Goal: Task Accomplishment & Management: Use online tool/utility

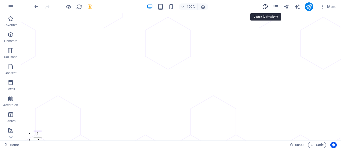
click at [266, 7] on icon "design" at bounding box center [265, 7] width 6 height 6
select select "px"
select select "400"
select select "px"
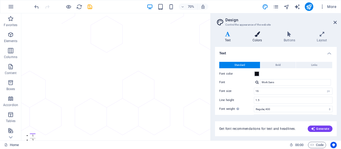
click at [260, 34] on icon at bounding box center [257, 33] width 29 height 5
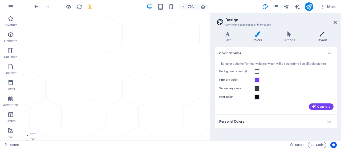
click at [323, 36] on icon at bounding box center [322, 33] width 30 height 5
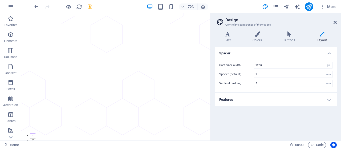
click at [330, 100] on h4 "Features" at bounding box center [276, 99] width 122 height 13
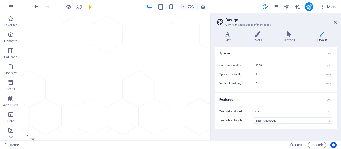
click at [330, 99] on h4 "Features" at bounding box center [276, 98] width 122 height 10
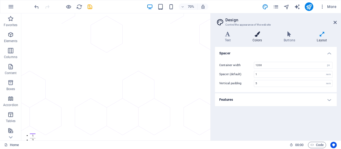
click at [257, 34] on icon at bounding box center [257, 33] width 29 height 5
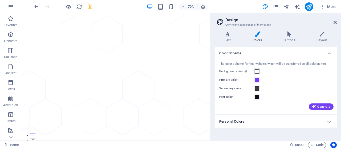
click at [256, 71] on span at bounding box center [257, 71] width 4 height 4
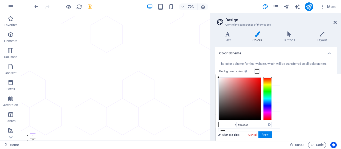
click at [261, 83] on div at bounding box center [240, 99] width 42 height 42
click at [261, 87] on div at bounding box center [240, 99] width 42 height 42
click at [261, 89] on div at bounding box center [240, 99] width 42 height 42
click at [261, 94] on div at bounding box center [240, 99] width 42 height 42
click at [261, 97] on div at bounding box center [240, 99] width 42 height 42
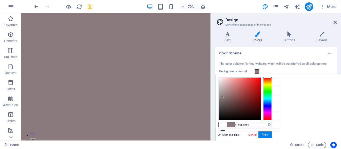
click at [261, 102] on div at bounding box center [240, 99] width 42 height 42
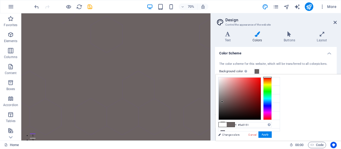
click at [261, 104] on div at bounding box center [240, 99] width 42 height 42
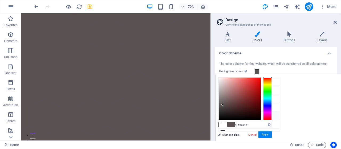
click at [224, 115] on icon at bounding box center [223, 116] width 4 height 4
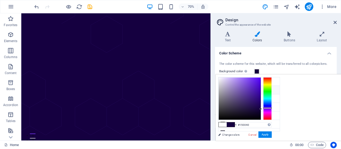
click at [225, 90] on li "Primary color #7a3afe" at bounding box center [249, 90] width 61 height 9
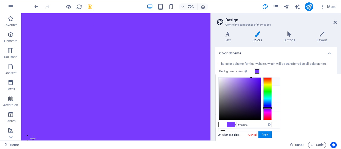
click at [223, 82] on icon at bounding box center [223, 81] width 4 height 4
click at [261, 101] on div at bounding box center [240, 99] width 42 height 42
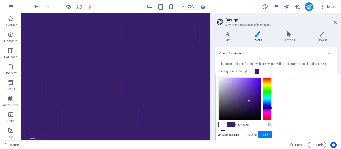
type input "#27144e"
click at [261, 106] on div at bounding box center [240, 99] width 42 height 42
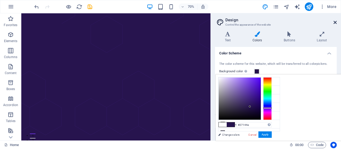
click at [336, 22] on icon at bounding box center [335, 22] width 3 height 4
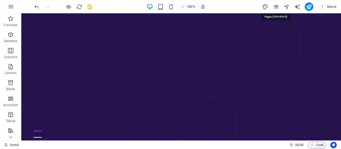
click at [273, 5] on icon "pages" at bounding box center [276, 7] width 6 height 6
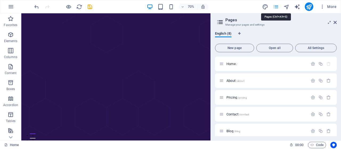
click at [274, 5] on icon "pages" at bounding box center [276, 7] width 6 height 6
click at [336, 22] on icon at bounding box center [335, 22] width 3 height 4
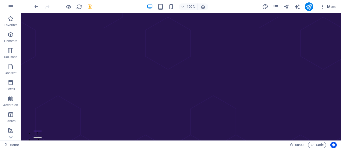
click at [334, 6] on span "More" at bounding box center [328, 6] width 17 height 5
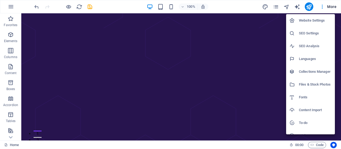
click at [305, 96] on h6 "Fonts" at bounding box center [315, 97] width 33 height 6
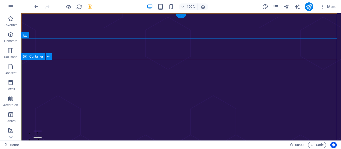
select select "popularity"
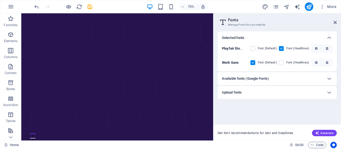
click at [298, 78] on div "Available fonts (Google Fonts)" at bounding box center [272, 78] width 101 height 6
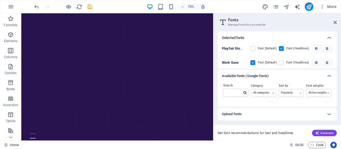
click at [298, 78] on div "Available fonts (Google Fonts)" at bounding box center [272, 76] width 101 height 6
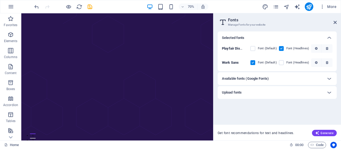
click at [292, 93] on div "Upload fonts" at bounding box center [272, 92] width 101 height 6
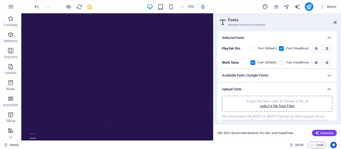
click at [292, 93] on div "Upload fonts" at bounding box center [277, 89] width 119 height 13
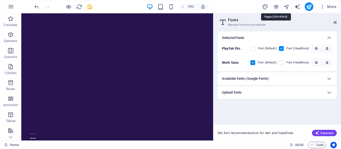
click at [275, 6] on icon "pages" at bounding box center [276, 7] width 6 height 6
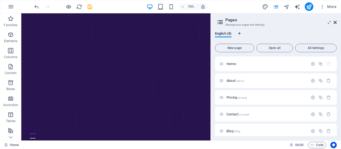
click at [336, 22] on icon at bounding box center [335, 22] width 3 height 4
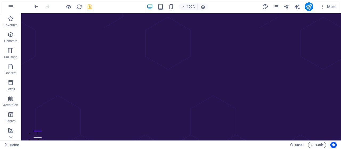
drag, startPoint x: 221, startPoint y: 1, endPoint x: 221, endPoint y: 7, distance: 5.7
click at [222, 1] on div "100% More" at bounding box center [170, 6] width 341 height 13
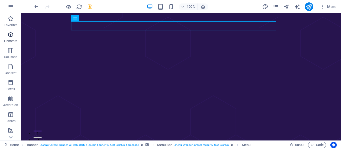
click at [10, 37] on icon "button" at bounding box center [10, 34] width 6 height 6
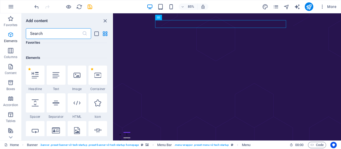
scroll to position [57, 0]
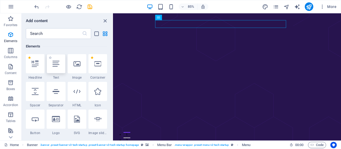
click at [55, 67] on div at bounding box center [56, 63] width 19 height 19
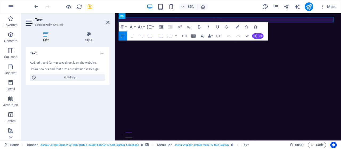
click at [257, 37] on icon "button" at bounding box center [256, 36] width 4 height 4
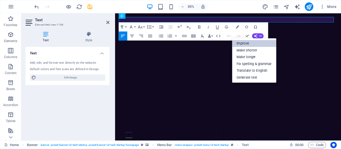
click at [252, 45] on link "Improve" at bounding box center [254, 43] width 44 height 7
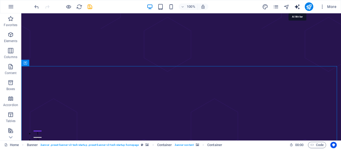
click at [297, 7] on icon "text_generator" at bounding box center [297, 7] width 6 height 6
select select "English"
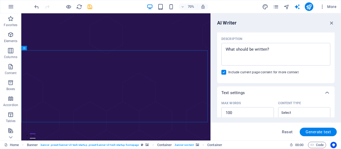
scroll to position [61, 0]
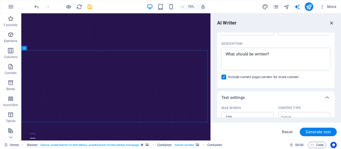
click at [332, 22] on icon "button" at bounding box center [332, 23] width 6 height 6
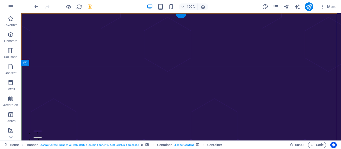
click at [181, 16] on div "+" at bounding box center [181, 16] width 10 height 5
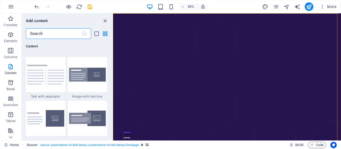
scroll to position [1012, 0]
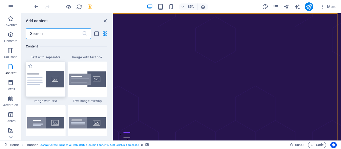
click at [49, 92] on div at bounding box center [46, 79] width 40 height 35
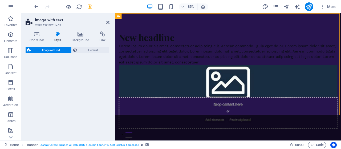
select select "rem"
select select "px"
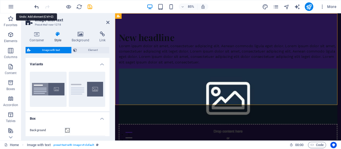
click at [37, 7] on icon "undo" at bounding box center [37, 7] width 6 height 6
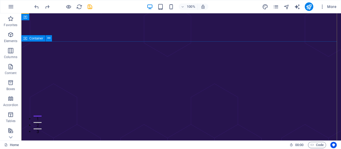
scroll to position [0, 0]
click at [322, 5] on icon "button" at bounding box center [322, 6] width 5 height 5
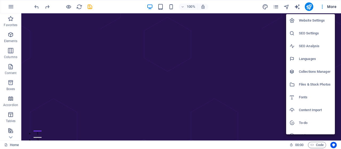
click at [236, 6] on div at bounding box center [170, 74] width 341 height 149
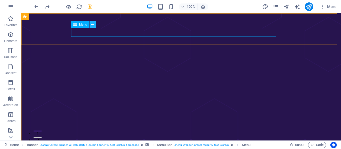
click at [93, 25] on icon at bounding box center [92, 25] width 3 height 6
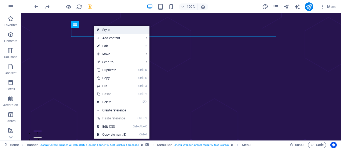
click at [121, 30] on link "Style" at bounding box center [122, 30] width 56 height 8
select select "rem"
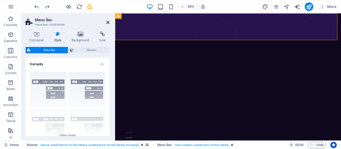
click at [108, 21] on icon at bounding box center [107, 22] width 3 height 4
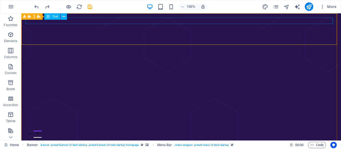
click at [55, 17] on span "Text" at bounding box center [55, 16] width 6 height 3
click at [53, 19] on div "Text" at bounding box center [52, 16] width 16 height 6
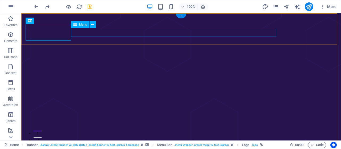
click at [94, 25] on icon at bounding box center [92, 25] width 3 height 6
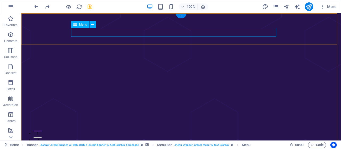
select select "1"
select select
select select "2"
select select
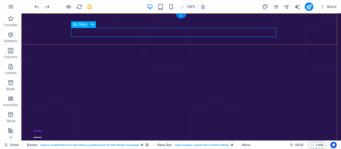
select select "3"
select select
select select "4"
select select
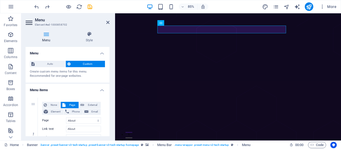
click at [106, 33] on icon at bounding box center [89, 33] width 41 height 5
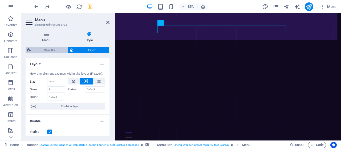
click at [43, 49] on span "Menu Bar" at bounding box center [49, 50] width 34 height 6
select select "rem"
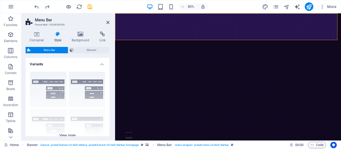
click at [46, 81] on div "Border Centered Default Fixed Loki Trigger Wide XXL" at bounding box center [68, 107] width 84 height 80
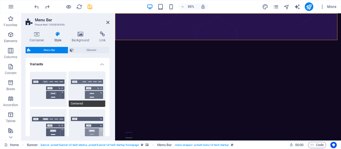
click at [90, 81] on button "Centered" at bounding box center [87, 89] width 37 height 35
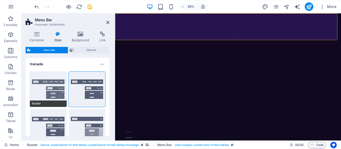
click at [47, 83] on button "Border" at bounding box center [48, 89] width 37 height 35
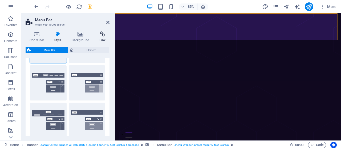
scroll to position [19, 0]
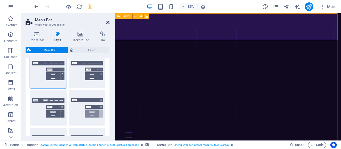
click at [108, 23] on icon at bounding box center [107, 22] width 3 height 4
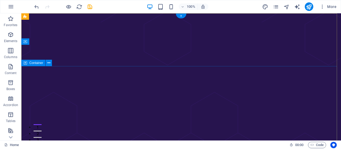
scroll to position [0, 0]
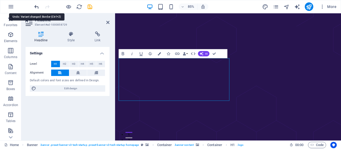
click at [36, 6] on icon "undo" at bounding box center [37, 7] width 6 height 6
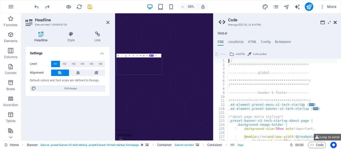
click at [334, 20] on icon at bounding box center [335, 22] width 3 height 4
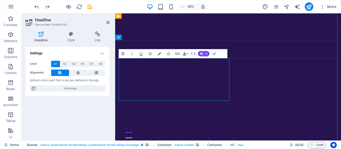
click at [207, 53] on span "AI" at bounding box center [206, 54] width 2 height 3
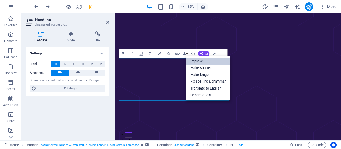
click at [206, 62] on link "Improve" at bounding box center [208, 61] width 44 height 7
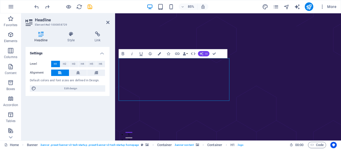
click at [204, 53] on button "AI" at bounding box center [203, 53] width 11 height 5
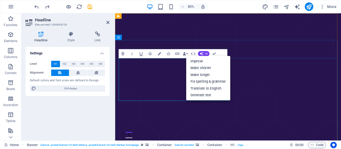
click at [159, 51] on button "Colors" at bounding box center [159, 53] width 9 height 9
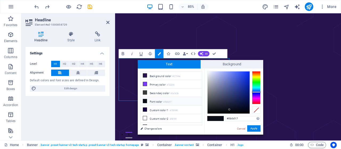
click at [156, 100] on li "Font color #0b0d17" at bounding box center [171, 101] width 61 height 9
click at [213, 76] on div at bounding box center [229, 92] width 42 height 42
click at [146, 100] on icon at bounding box center [145, 101] width 4 height 4
click at [215, 78] on div at bounding box center [229, 92] width 42 height 42
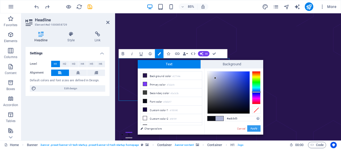
click at [254, 128] on button "Apply" at bounding box center [253, 128] width 13 height 6
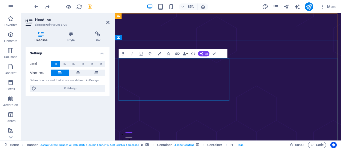
drag, startPoint x: 125, startPoint y: 73, endPoint x: 243, endPoint y: 107, distance: 122.6
drag, startPoint x: 122, startPoint y: 75, endPoint x: 249, endPoint y: 109, distance: 131.7
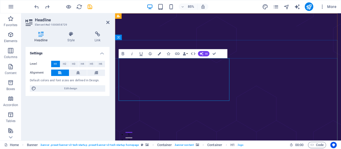
drag, startPoint x: 124, startPoint y: 72, endPoint x: 255, endPoint y: 111, distance: 135.9
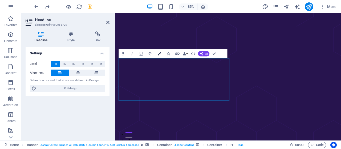
click at [159, 53] on icon "button" at bounding box center [159, 53] width 3 height 3
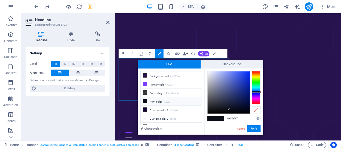
click at [146, 99] on icon at bounding box center [145, 101] width 4 height 4
click at [144, 116] on icon at bounding box center [145, 118] width 4 height 4
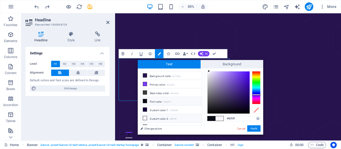
click at [145, 99] on icon at bounding box center [145, 101] width 4 height 4
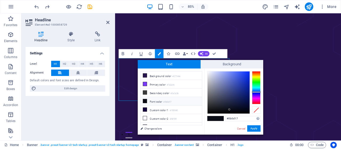
click at [145, 99] on icon at bounding box center [145, 101] width 4 height 4
click at [159, 100] on li "Font color #0b0d17" at bounding box center [171, 101] width 61 height 9
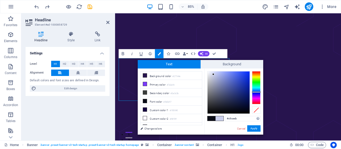
click at [213, 74] on div at bounding box center [229, 92] width 42 height 42
click at [208, 73] on div at bounding box center [229, 92] width 42 height 42
click at [145, 100] on icon at bounding box center [145, 101] width 4 height 4
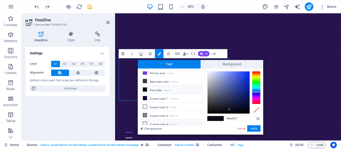
click at [146, 122] on icon at bounding box center [145, 124] width 4 height 4
type input "#eeeaf7"
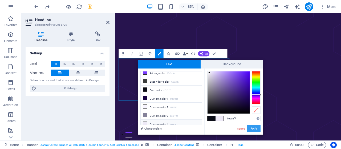
click at [255, 129] on button "Apply" at bounding box center [253, 128] width 13 height 6
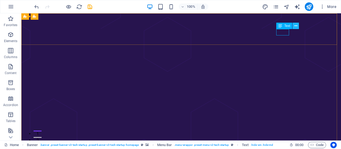
click at [296, 25] on icon at bounding box center [295, 26] width 3 height 6
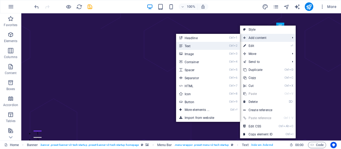
click at [216, 46] on link "Ctrl 2 Text" at bounding box center [198, 46] width 44 height 8
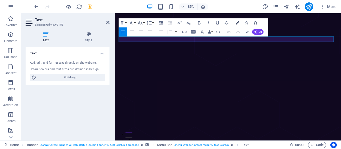
click at [237, 22] on icon "button" at bounding box center [237, 22] width 3 height 3
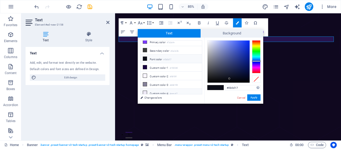
click at [156, 91] on li "Custom color 4 #eeeaf7" at bounding box center [171, 93] width 61 height 9
type input "#eeeaf7"
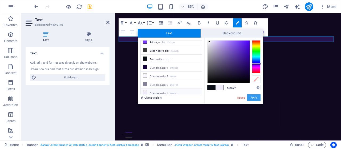
drag, startPoint x: 256, startPoint y: 98, endPoint x: 164, endPoint y: 99, distance: 91.7
click at [256, 98] on button "Apply" at bounding box center [253, 97] width 13 height 6
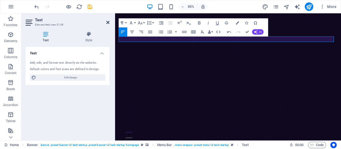
click at [107, 20] on icon at bounding box center [107, 22] width 3 height 4
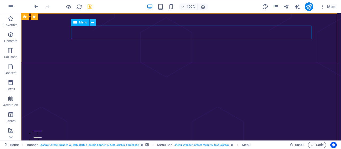
click at [95, 22] on button at bounding box center [93, 22] width 6 height 6
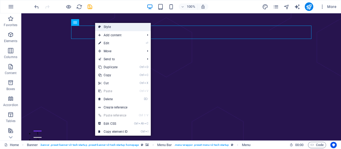
click at [125, 29] on link "Style" at bounding box center [123, 27] width 56 height 8
select select "rem"
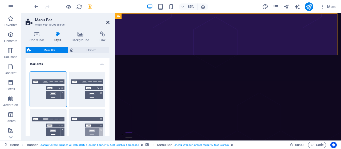
click at [107, 22] on icon at bounding box center [107, 22] width 3 height 4
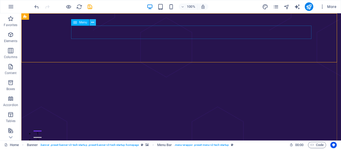
click at [93, 20] on icon at bounding box center [92, 23] width 3 height 6
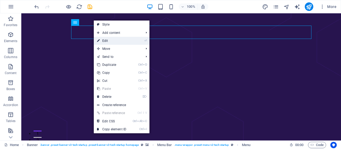
click at [119, 40] on link "⏎ Edit" at bounding box center [112, 41] width 36 height 8
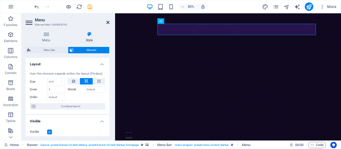
click at [108, 23] on icon at bounding box center [107, 22] width 3 height 4
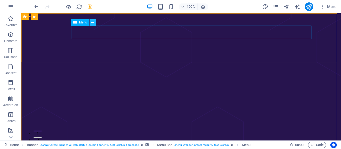
click at [93, 23] on icon at bounding box center [92, 23] width 3 height 6
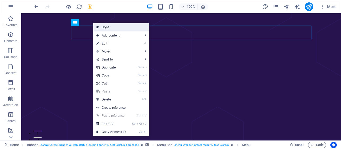
click at [108, 26] on link "Style" at bounding box center [121, 27] width 56 height 8
select select "rem"
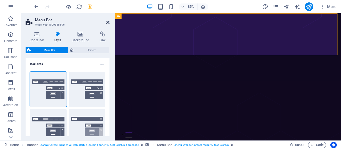
click at [108, 22] on icon at bounding box center [107, 22] width 3 height 4
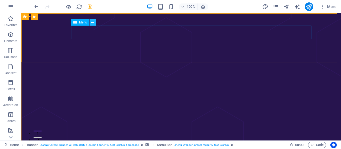
click at [93, 22] on icon at bounding box center [92, 23] width 3 height 6
click at [76, 25] on icon at bounding box center [75, 22] width 4 height 6
click at [77, 22] on div "Menu" at bounding box center [80, 22] width 18 height 6
click at [92, 22] on icon at bounding box center [92, 23] width 3 height 6
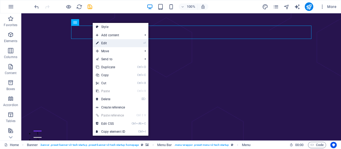
click at [129, 43] on li "⏎ Edit" at bounding box center [121, 43] width 56 height 8
click at [103, 42] on link "⏎ Edit" at bounding box center [111, 43] width 36 height 8
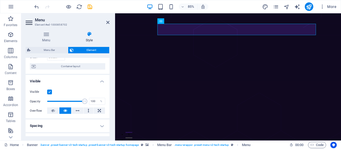
scroll to position [0, 0]
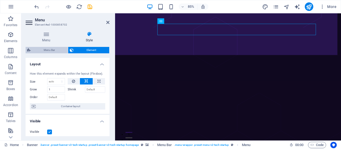
click at [49, 50] on span "Menu Bar" at bounding box center [49, 50] width 34 height 6
select select "rem"
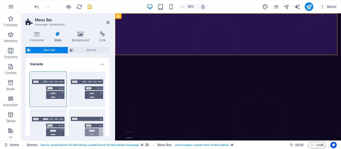
click at [59, 34] on icon at bounding box center [57, 33] width 15 height 5
click at [81, 34] on icon at bounding box center [81, 33] width 26 height 5
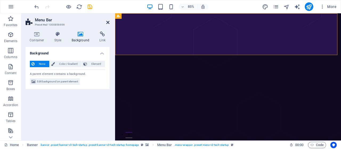
click at [109, 22] on icon at bounding box center [107, 22] width 3 height 4
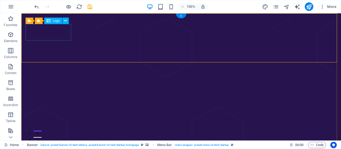
click at [65, 20] on icon at bounding box center [65, 21] width 3 height 6
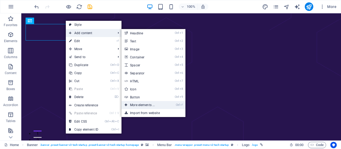
click at [146, 104] on link "Ctrl ⏎ More elements ..." at bounding box center [144, 105] width 44 height 8
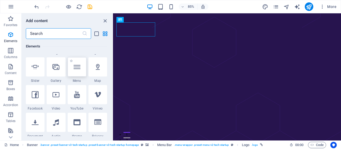
scroll to position [83, 0]
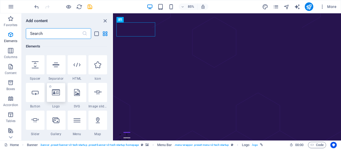
click at [57, 96] on div at bounding box center [56, 92] width 19 height 19
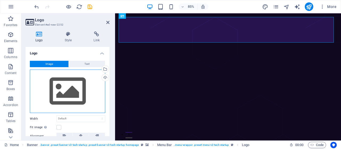
click at [61, 92] on div "Drag files here, click to choose files or select files from Files or our free s…" at bounding box center [67, 92] width 75 height 44
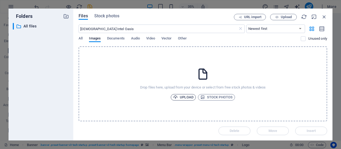
click at [184, 97] on span "Upload" at bounding box center [183, 97] width 20 height 6
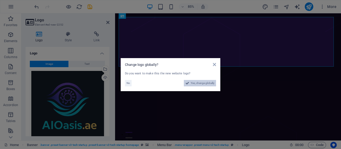
click at [200, 83] on span "Yes, change globally" at bounding box center [203, 83] width 24 height 6
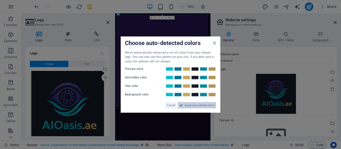
click at [203, 106] on span "Apply new website colors" at bounding box center [200, 105] width 30 height 6
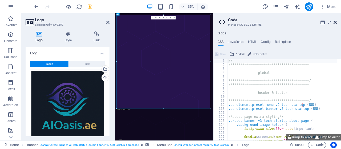
click at [334, 22] on icon at bounding box center [335, 22] width 3 height 4
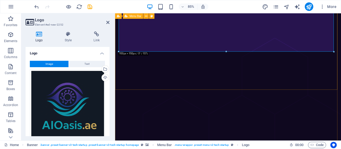
scroll to position [213, 0]
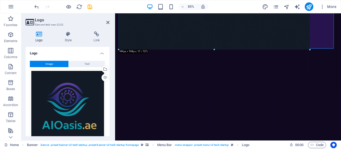
drag, startPoint x: 119, startPoint y: 51, endPoint x: 47, endPoint y: 18, distance: 79.1
type input "894"
select select "px"
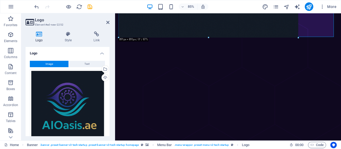
drag, startPoint x: 119, startPoint y: 38, endPoint x: 163, endPoint y: 11, distance: 51.8
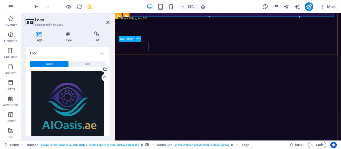
scroll to position [80, 0]
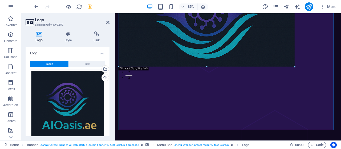
drag, startPoint x: 119, startPoint y: 130, endPoint x: 194, endPoint y: 36, distance: 120.1
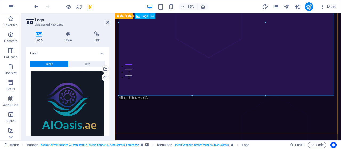
drag, startPoint x: 235, startPoint y: 108, endPoint x: 211, endPoint y: 34, distance: 78.1
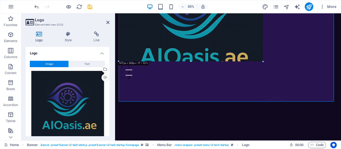
drag, startPoint x: 119, startPoint y: 100, endPoint x: 167, endPoint y: 38, distance: 78.8
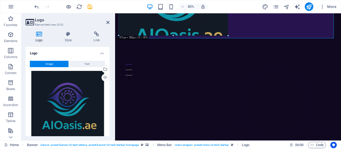
drag, startPoint x: 119, startPoint y: 88, endPoint x: 187, endPoint y: 21, distance: 95.4
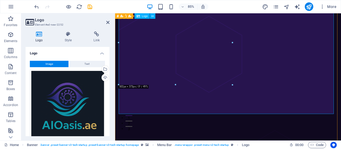
scroll to position [0, 0]
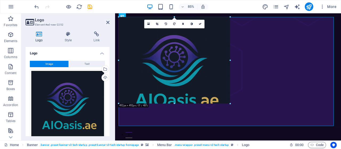
drag, startPoint x: 232, startPoint y: 131, endPoint x: 200, endPoint y: 97, distance: 47.0
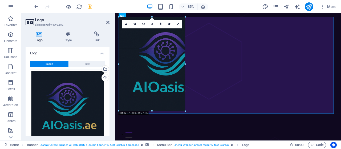
drag, startPoint x: 214, startPoint y: 115, endPoint x: 177, endPoint y: 79, distance: 51.5
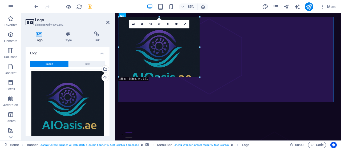
drag, startPoint x: 205, startPoint y: 102, endPoint x: 69, endPoint y: 58, distance: 142.9
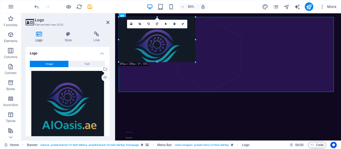
drag, startPoint x: 197, startPoint y: 96, endPoint x: 50, endPoint y: 23, distance: 163.4
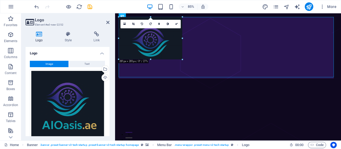
drag, startPoint x: 186, startPoint y: 83, endPoint x: 53, endPoint y: 31, distance: 143.0
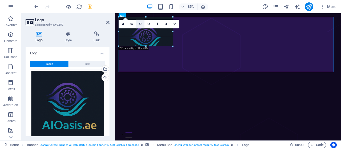
drag, startPoint x: 173, startPoint y: 73, endPoint x: 141, endPoint y: 24, distance: 58.7
type input "230"
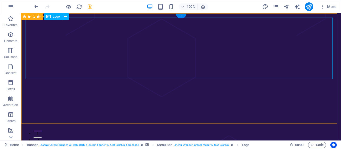
drag, startPoint x: 330, startPoint y: 30, endPoint x: 259, endPoint y: 40, distance: 71.8
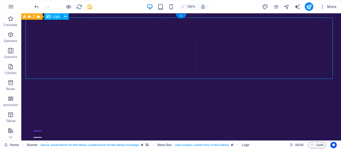
drag, startPoint x: 155, startPoint y: 44, endPoint x: 149, endPoint y: 43, distance: 5.4
click at [66, 18] on icon at bounding box center [65, 17] width 3 height 6
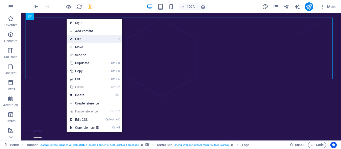
click at [76, 39] on link "⏎ Edit" at bounding box center [85, 39] width 36 height 8
select select "px"
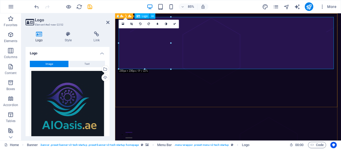
drag, startPoint x: 285, startPoint y: 82, endPoint x: 155, endPoint y: 58, distance: 132.3
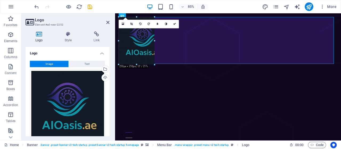
drag, startPoint x: 168, startPoint y: 65, endPoint x: 134, endPoint y: 49, distance: 37.2
type input "172"
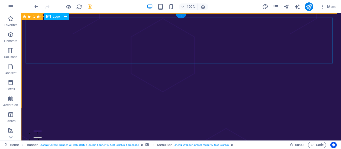
select select "px"
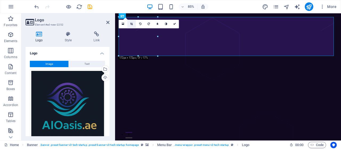
click at [130, 24] on link at bounding box center [131, 24] width 9 height 9
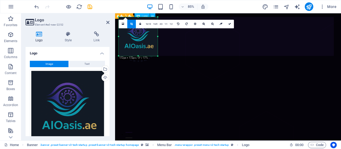
click at [230, 23] on icon at bounding box center [229, 24] width 3 height 3
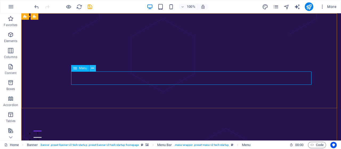
click at [92, 67] on icon at bounding box center [92, 69] width 3 height 6
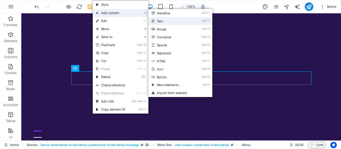
click at [173, 22] on link "Ctrl 2 Text" at bounding box center [170, 21] width 44 height 8
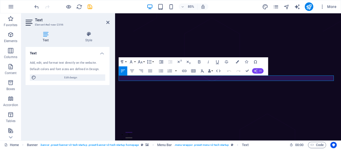
click at [259, 69] on button "AI" at bounding box center [257, 70] width 11 height 5
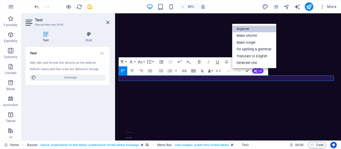
click at [252, 29] on link "Improve" at bounding box center [254, 29] width 44 height 7
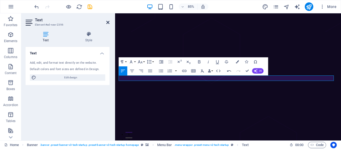
click at [107, 21] on icon at bounding box center [107, 22] width 3 height 4
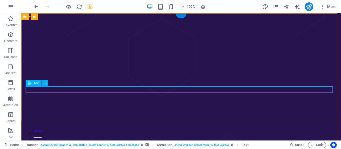
drag, startPoint x: 101, startPoint y: 89, endPoint x: 93, endPoint y: 88, distance: 7.6
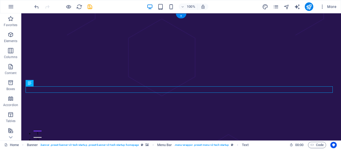
drag, startPoint x: 28, startPoint y: 90, endPoint x: 100, endPoint y: 91, distance: 72.2
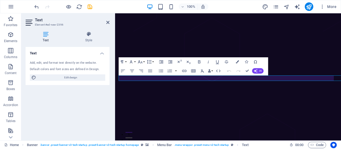
click at [100, 92] on div "Text Add, edit, and format text directly on the website. Default colors and fon…" at bounding box center [68, 91] width 84 height 89
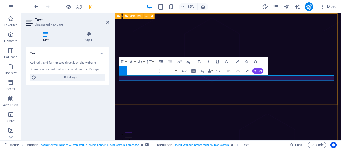
drag, startPoint x: 128, startPoint y: 91, endPoint x: 171, endPoint y: 86, distance: 43.2
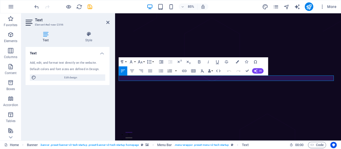
click at [168, 75] on button "Ordered List" at bounding box center [170, 70] width 9 height 9
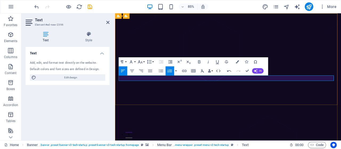
click at [230, 71] on icon "button" at bounding box center [229, 71] width 4 height 2
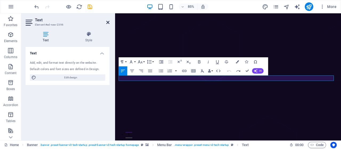
click at [106, 21] on icon at bounding box center [107, 22] width 3 height 4
